Goal: Task Accomplishment & Management: Complete application form

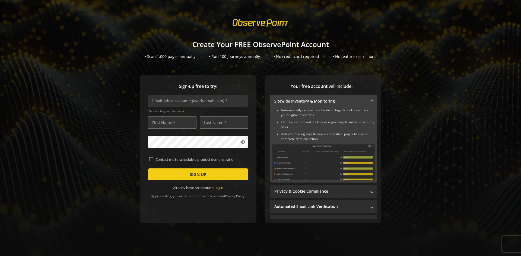
click at [197, 100] on input "text" at bounding box center [198, 101] width 100 height 12
type input "[EMAIL_ADDRESS][DOMAIN_NAME]"
click at [171, 122] on input "text" at bounding box center [172, 122] width 49 height 12
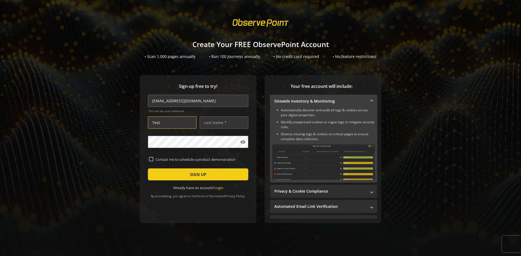
type input "Test"
click at [223, 122] on input "text" at bounding box center [224, 122] width 49 height 12
type input "Test"
click at [197, 174] on span "SIGN UP" at bounding box center [198, 174] width 16 height 10
